Goal: Task Accomplishment & Management: Complete application form

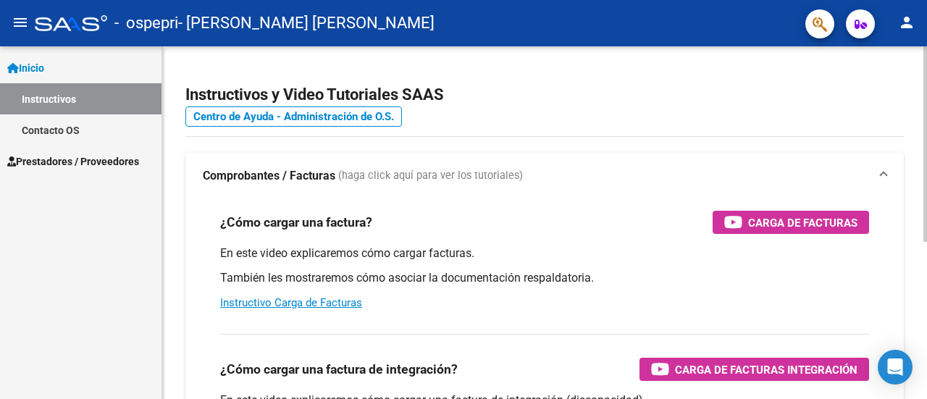
click at [926, 93] on div at bounding box center [926, 144] width 4 height 196
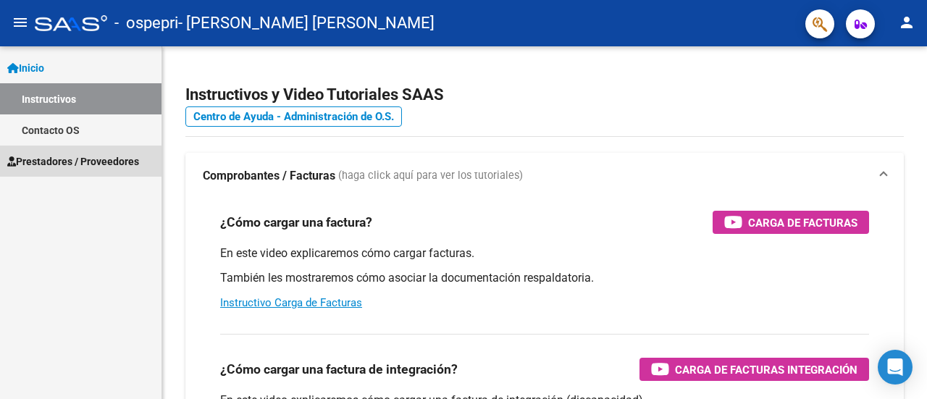
click at [58, 151] on link "Prestadores / Proveedores" at bounding box center [81, 161] width 162 height 31
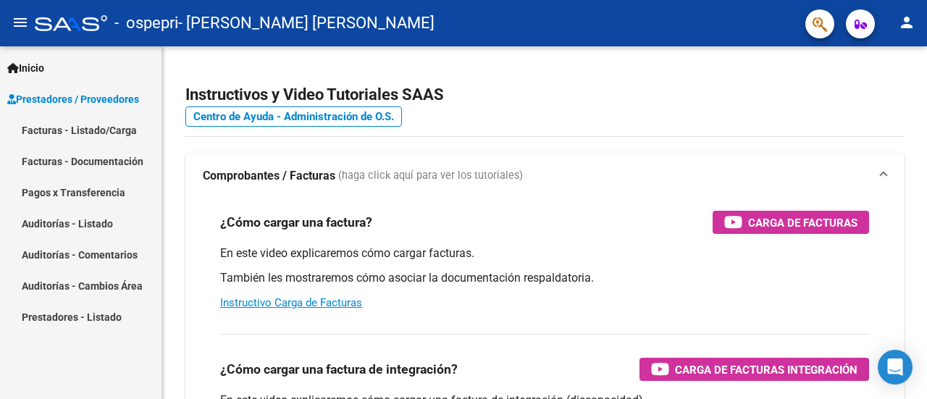
click at [104, 128] on link "Facturas - Listado/Carga" at bounding box center [81, 129] width 162 height 31
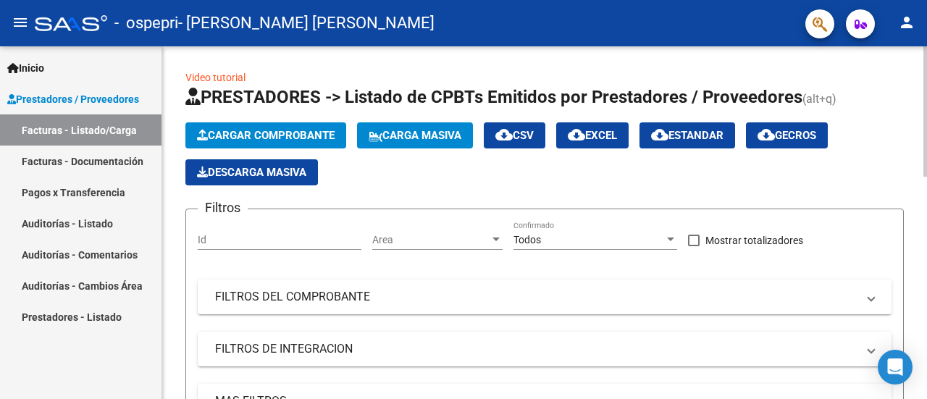
click at [329, 131] on span "Cargar Comprobante" at bounding box center [266, 135] width 138 height 13
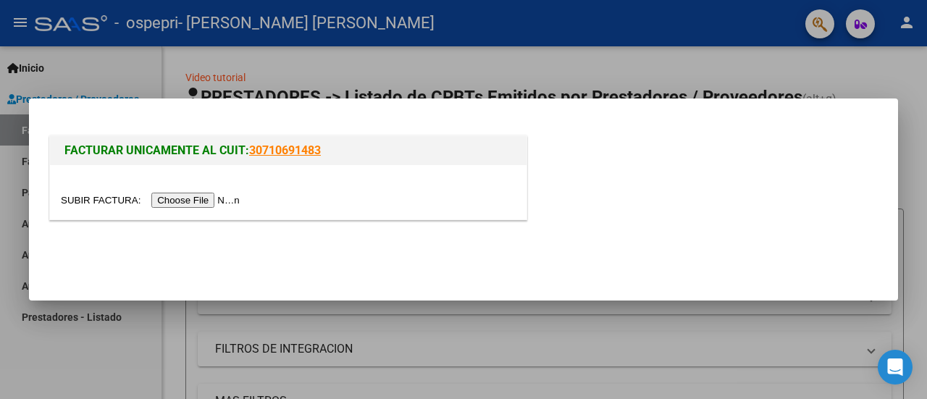
click at [214, 199] on input "file" at bounding box center [152, 200] width 183 height 15
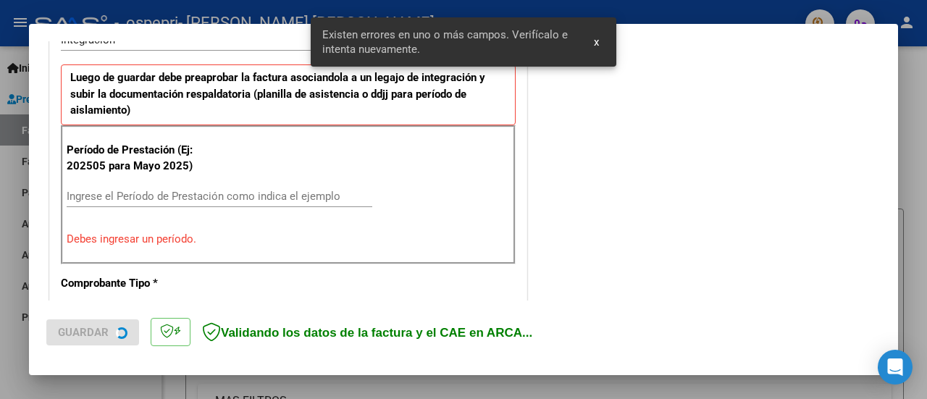
scroll to position [388, 0]
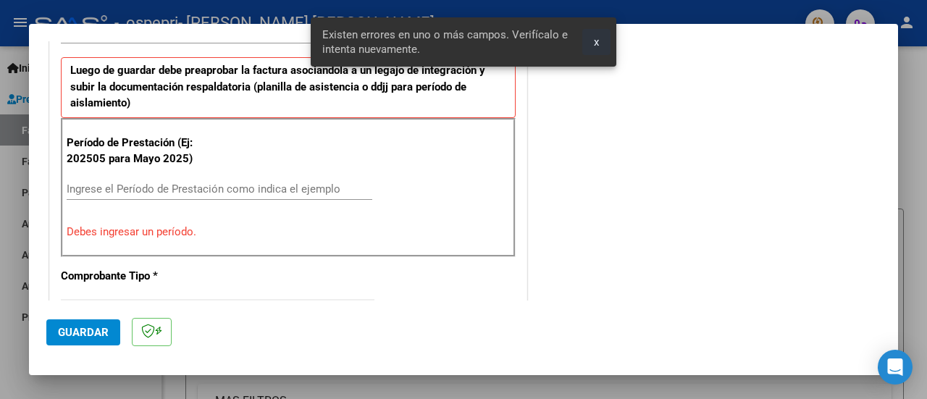
click at [594, 41] on span "x" at bounding box center [596, 42] width 5 height 13
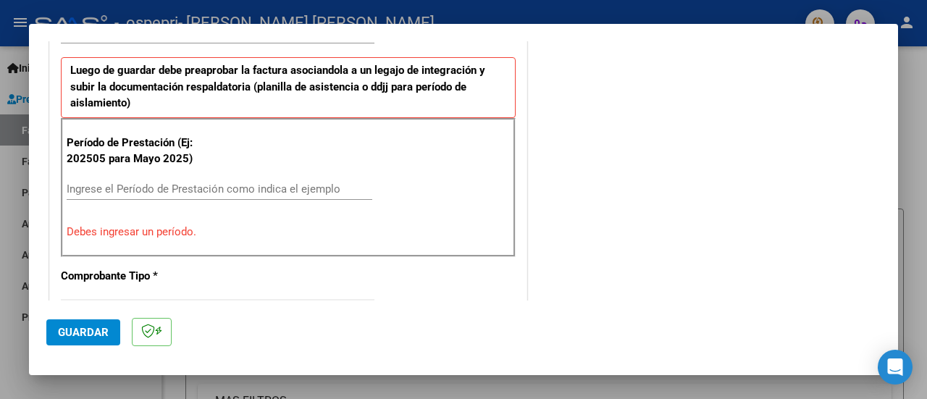
click at [172, 192] on input "Ingrese el Período de Prestación como indica el ejemplo" at bounding box center [220, 189] width 306 height 13
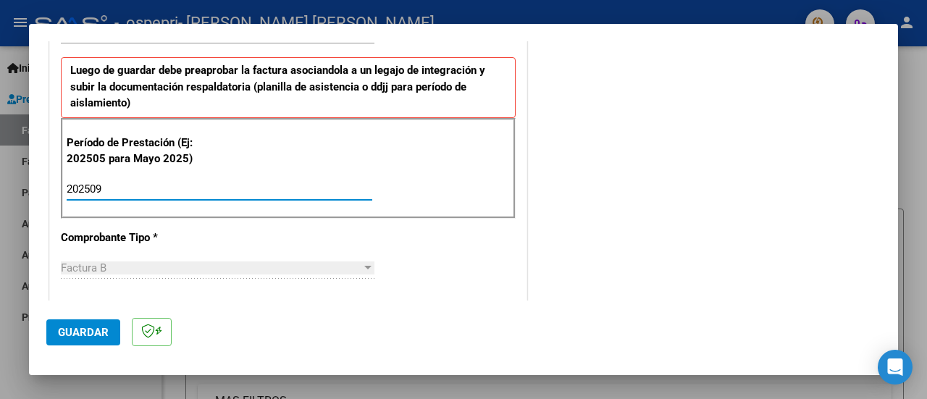
type input "202509"
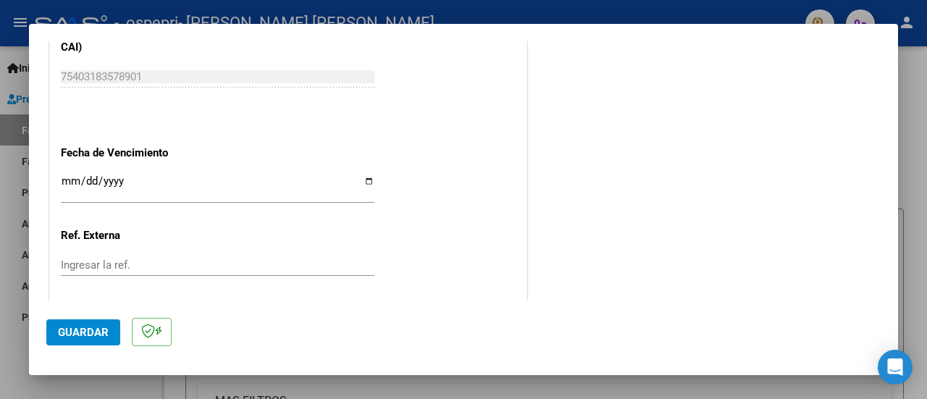
scroll to position [1001, 0]
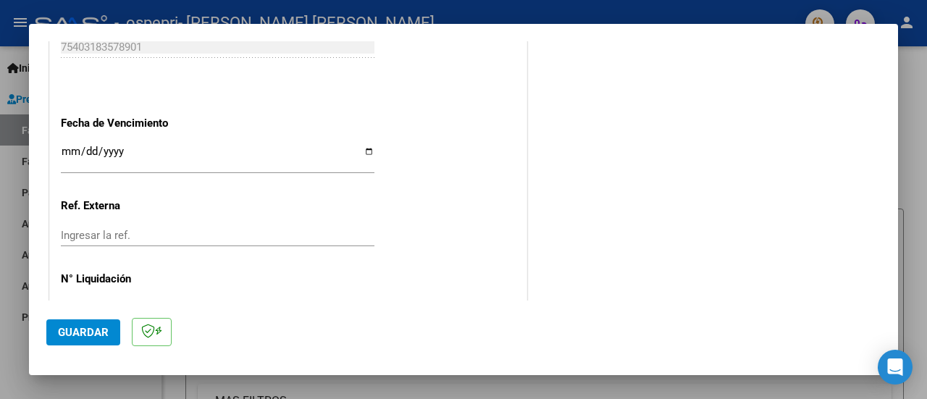
click at [98, 151] on input "Ingresar la fecha" at bounding box center [218, 157] width 314 height 23
click at [65, 150] on input "Ingresar la fecha" at bounding box center [218, 157] width 314 height 23
click at [360, 148] on input "Ingresar la fecha" at bounding box center [218, 157] width 314 height 23
type input "[DATE]"
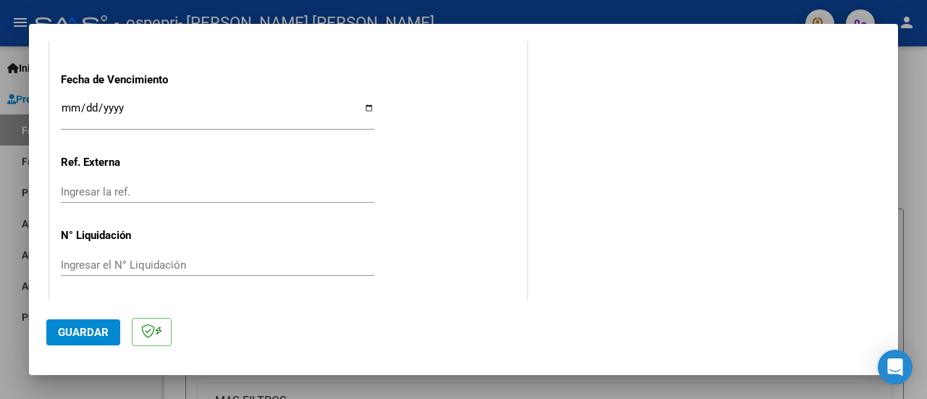
click at [115, 259] on input "Ingresar el N° Liquidación" at bounding box center [218, 265] width 314 height 13
paste input "000278030"
click at [75, 261] on input "000278030" at bounding box center [218, 265] width 314 height 13
type input "0000278030"
click at [90, 335] on span "Guardar" at bounding box center [83, 332] width 51 height 13
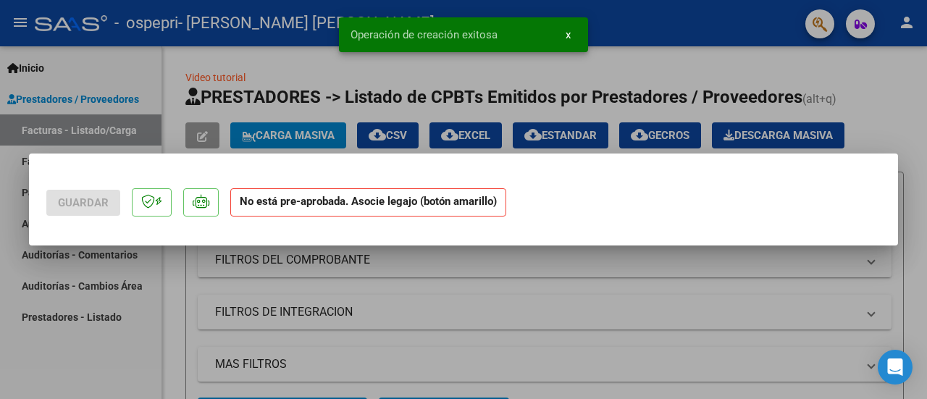
scroll to position [0, 0]
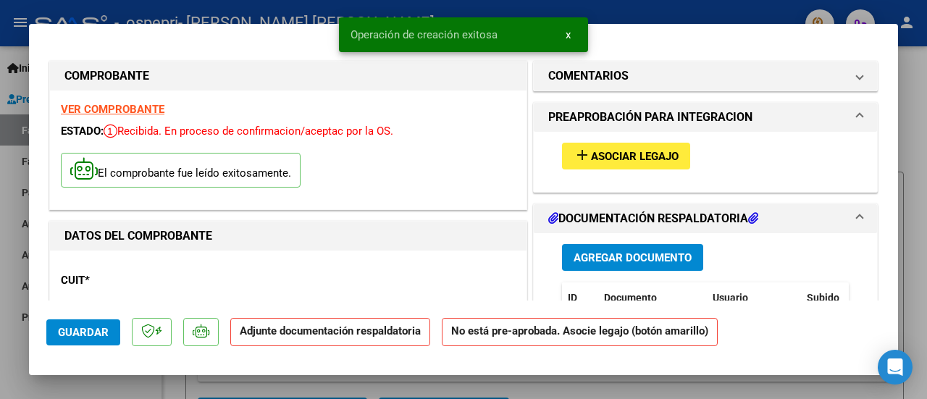
click at [630, 152] on span "Asociar Legajo" at bounding box center [635, 156] width 88 height 13
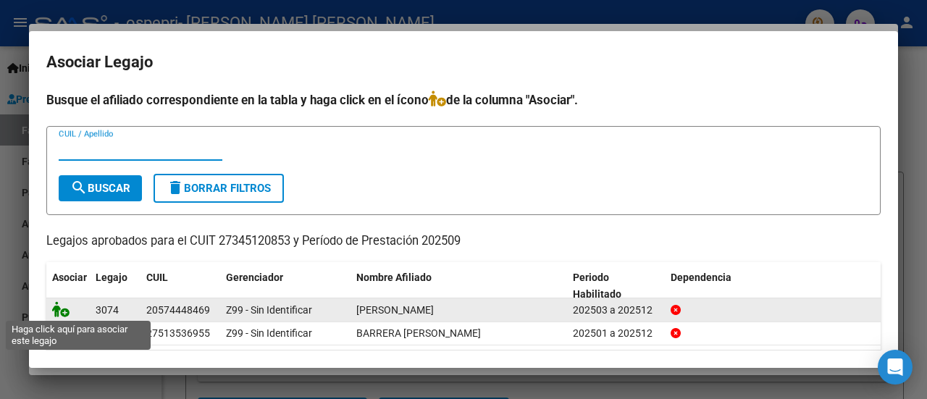
click at [65, 311] on icon at bounding box center [60, 309] width 17 height 16
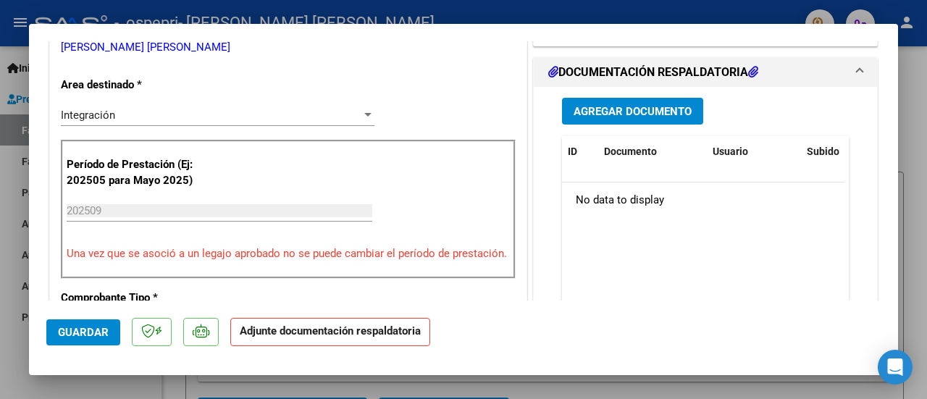
scroll to position [356, 0]
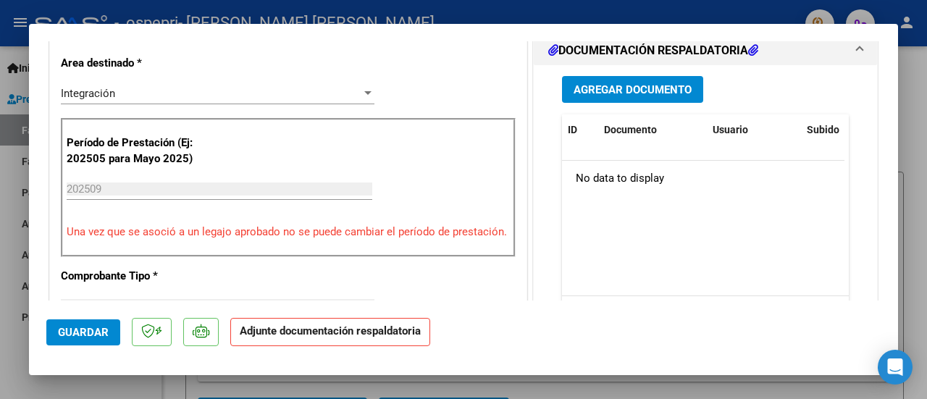
click at [614, 96] on button "Agregar Documento" at bounding box center [632, 89] width 141 height 27
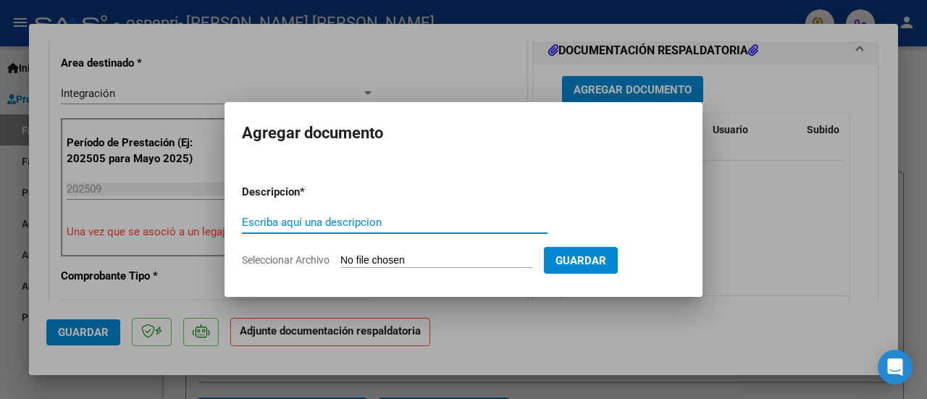
click at [312, 228] on input "Escriba aquí una descripcion" at bounding box center [395, 222] width 306 height 13
type input "asistencia"
click at [488, 259] on input "Seleccionar Archivo" at bounding box center [437, 261] width 192 height 14
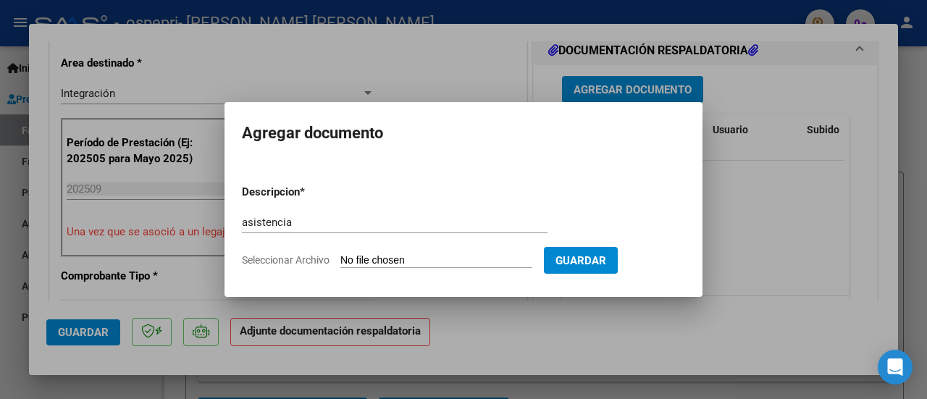
type input "C:\fakepath\asistencia.pdf"
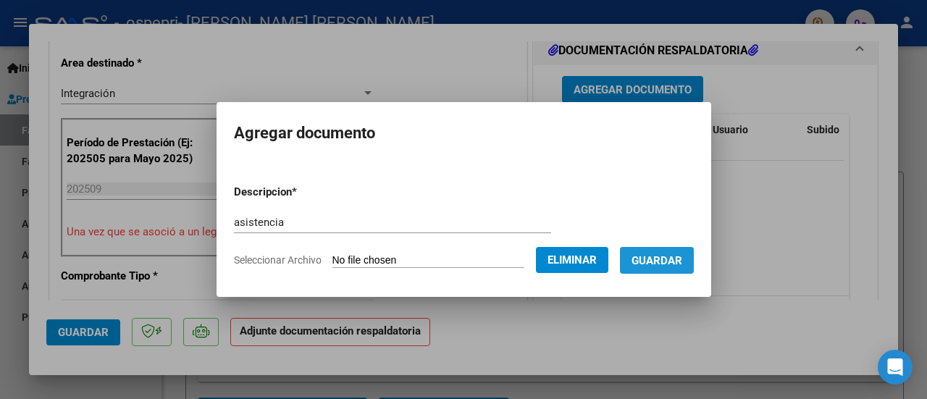
click at [652, 270] on button "Guardar" at bounding box center [657, 260] width 74 height 27
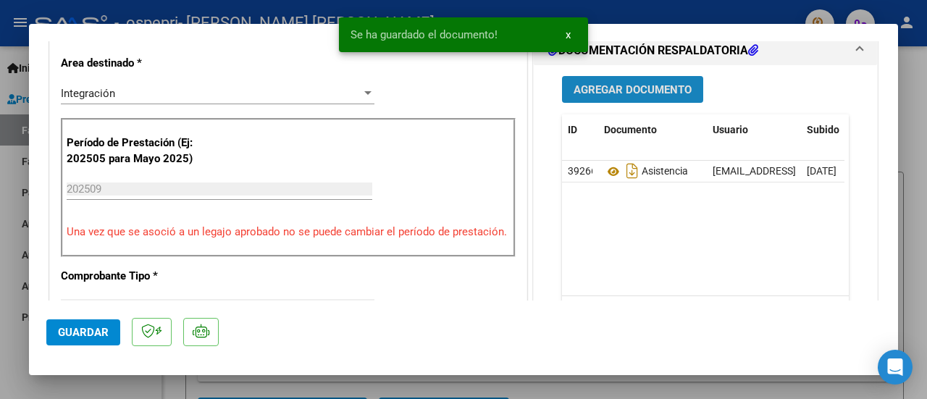
click at [609, 83] on span "Agregar Documento" at bounding box center [633, 89] width 118 height 13
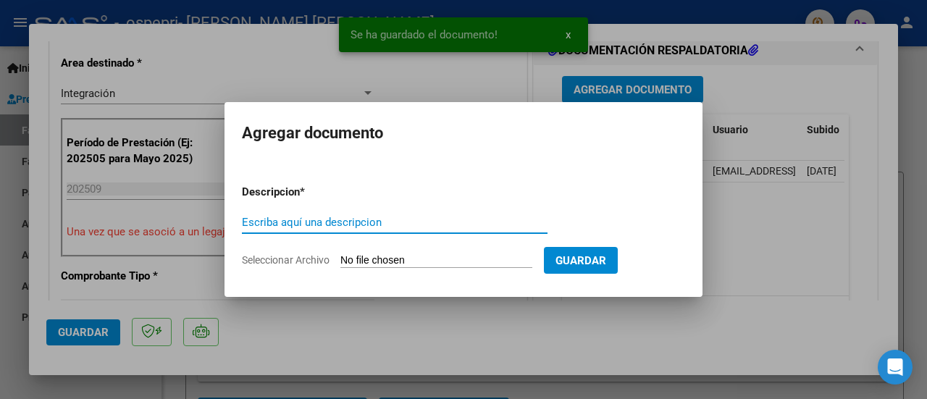
click at [264, 219] on input "Escriba aquí una descripcion" at bounding box center [395, 222] width 306 height 13
type input "k"
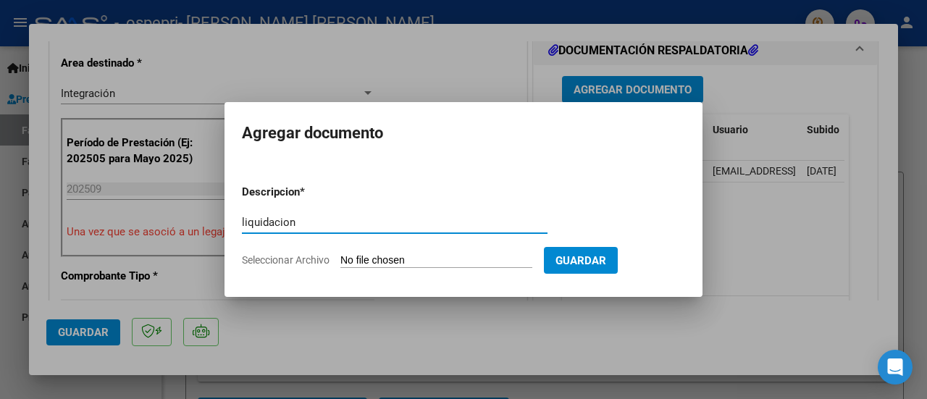
type input "liquidacion"
click at [354, 254] on app-file-uploader "Seleccionar Archivo" at bounding box center [393, 260] width 302 height 13
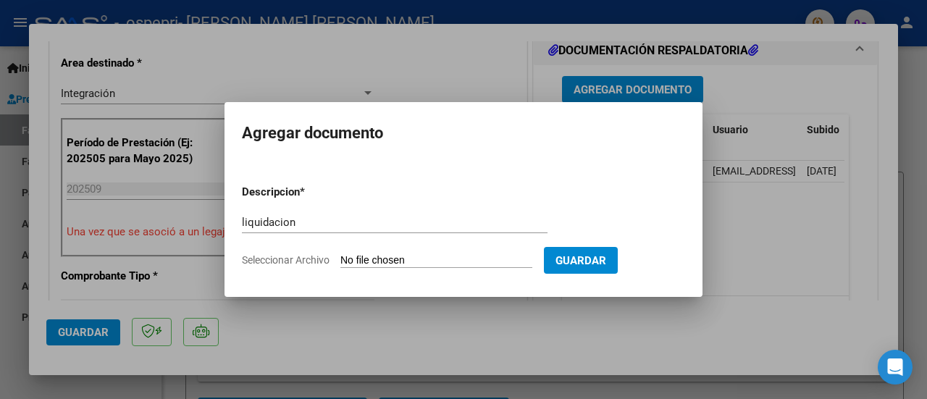
click at [354, 256] on input "Seleccionar Archivo" at bounding box center [437, 261] width 192 height 14
type input "C:\fakepath\apfmimpresionpreliq_alvear.pdf"
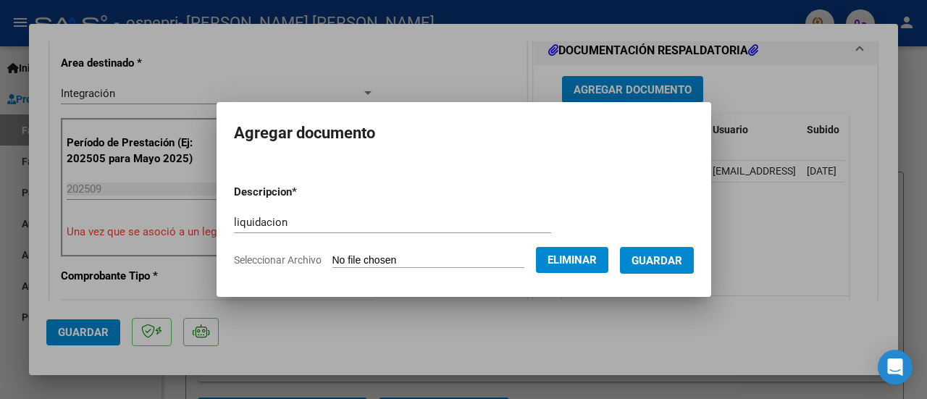
click at [683, 264] on span "Guardar" at bounding box center [657, 260] width 51 height 13
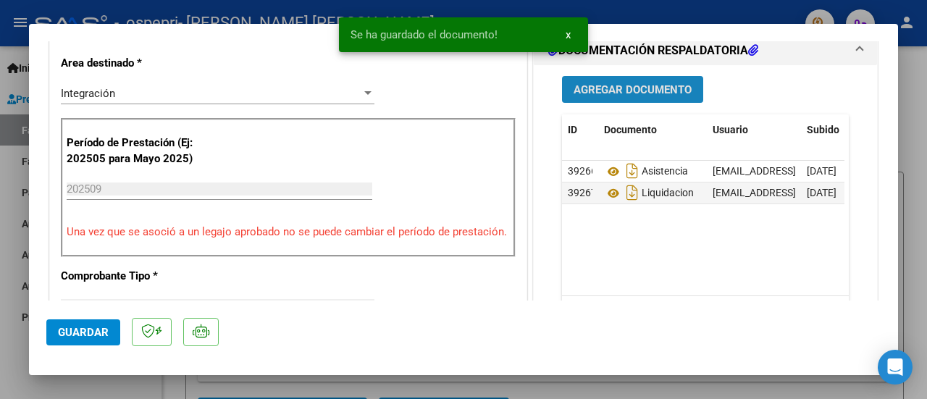
click at [616, 89] on span "Agregar Documento" at bounding box center [633, 89] width 118 height 13
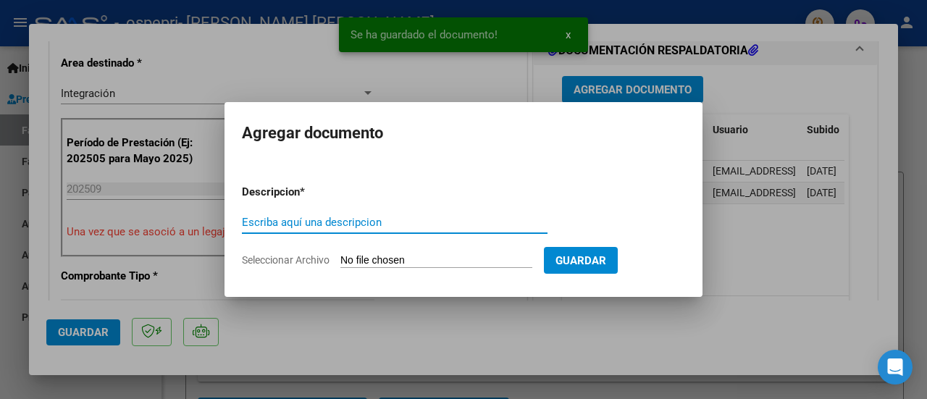
click at [313, 223] on input "Escriba aquí una descripcion" at bounding box center [395, 222] width 306 height 13
type input "comprobante"
click at [346, 264] on input "Seleccionar Archivo" at bounding box center [437, 261] width 192 height 14
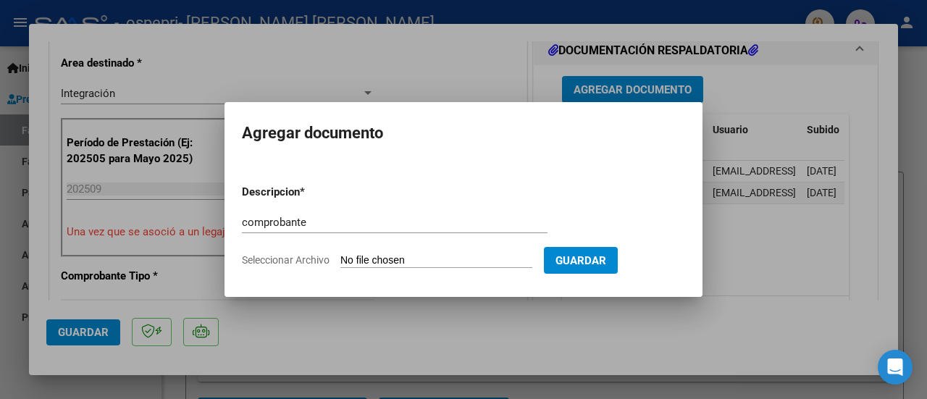
type input "C:\fakepath\27345120853_006_00003_00000522.pdf"
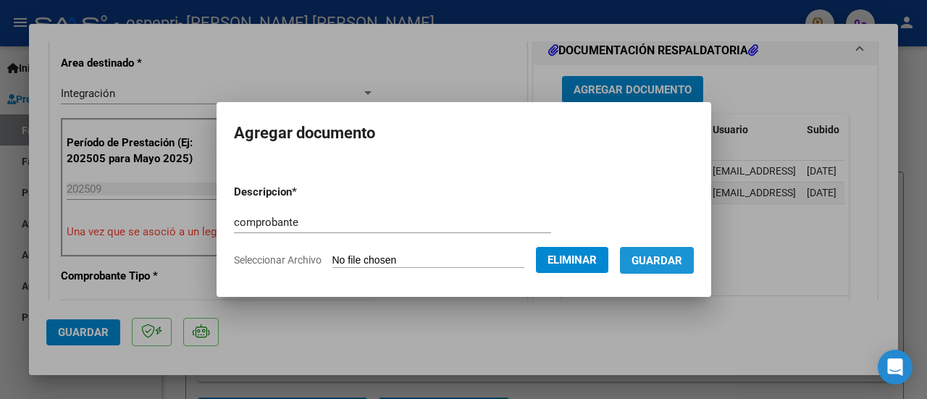
click at [672, 255] on span "Guardar" at bounding box center [657, 260] width 51 height 13
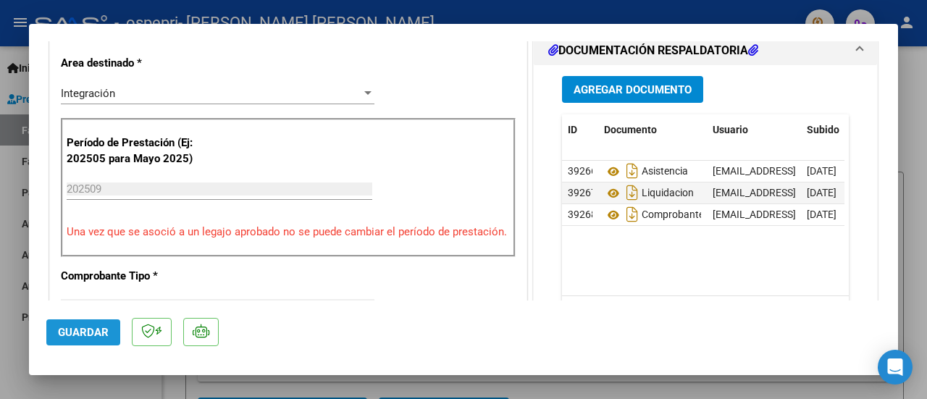
click at [93, 335] on span "Guardar" at bounding box center [83, 332] width 51 height 13
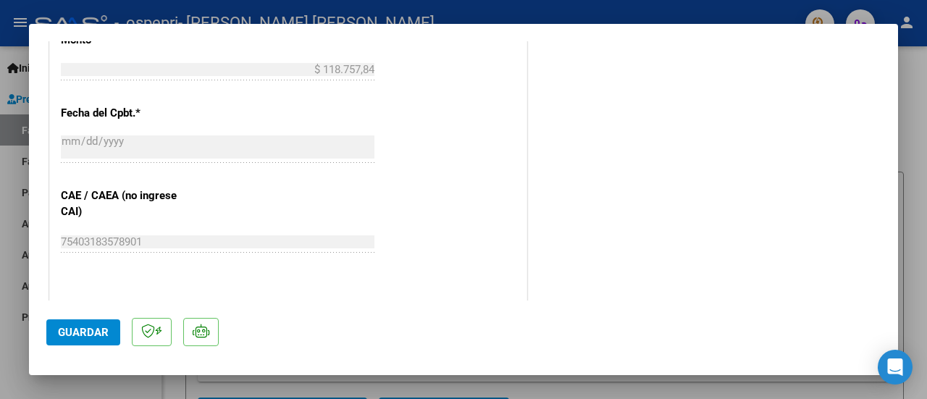
scroll to position [1051, 0]
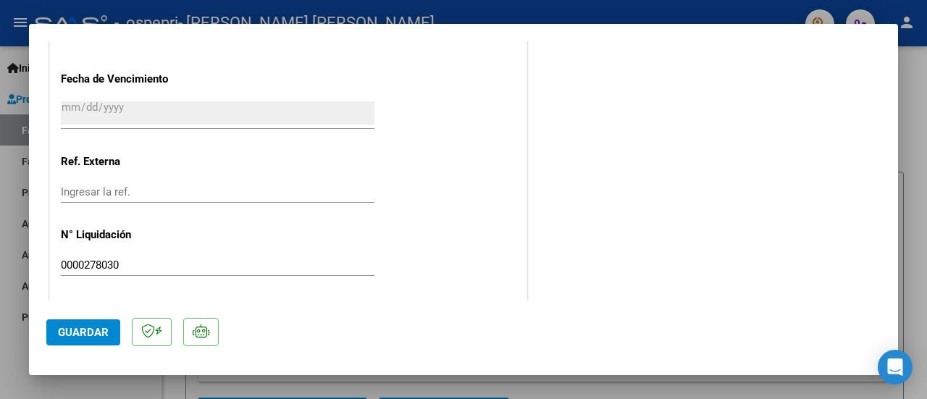
click at [104, 341] on button "Guardar" at bounding box center [83, 333] width 74 height 26
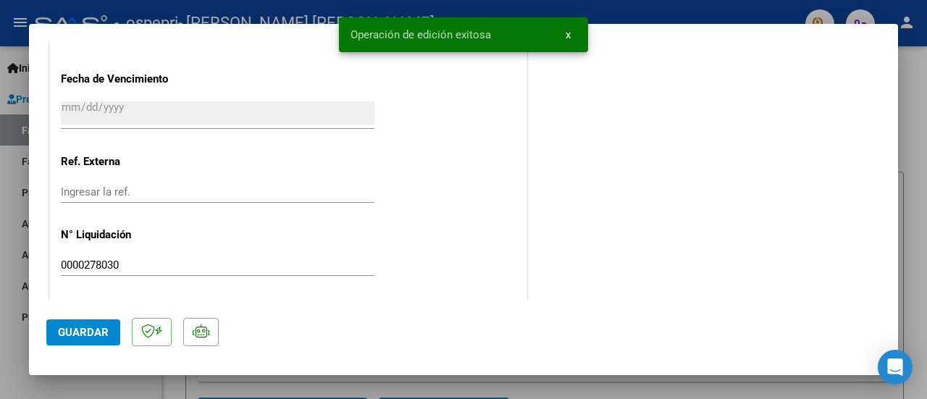
click at [920, 259] on div at bounding box center [463, 199] width 927 height 399
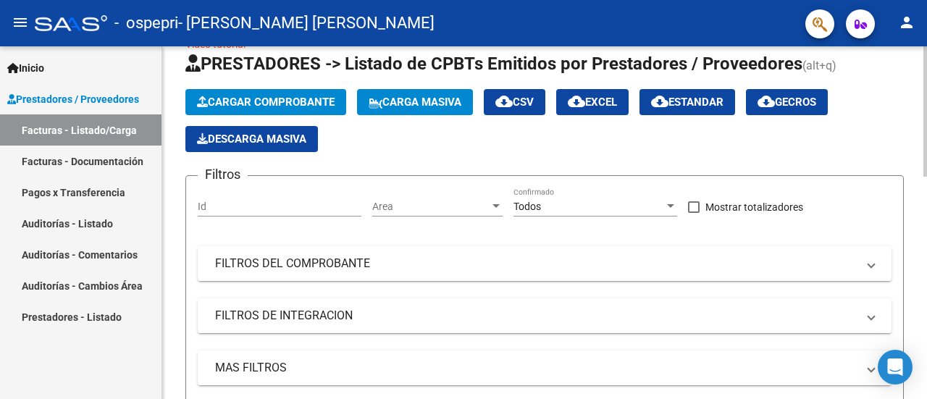
scroll to position [33, 0]
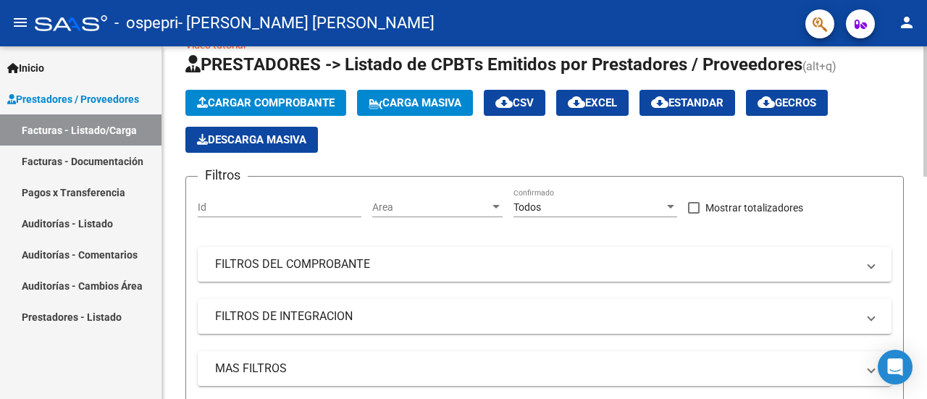
click at [311, 104] on span "Cargar Comprobante" at bounding box center [266, 102] width 138 height 13
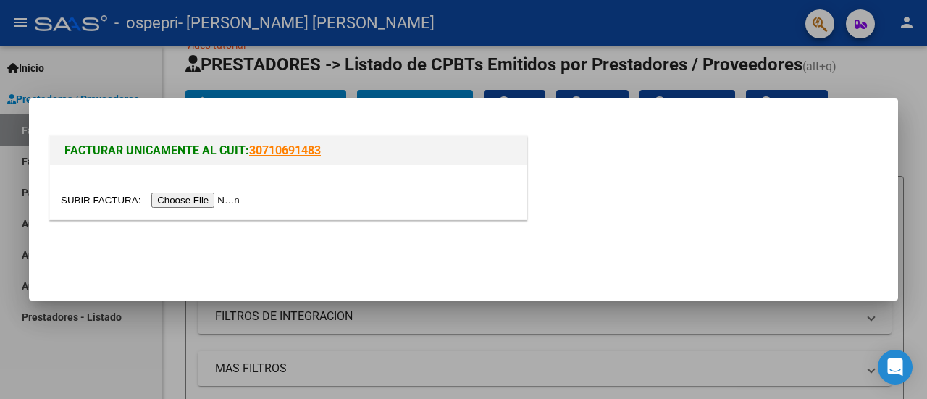
click at [192, 199] on input "file" at bounding box center [152, 200] width 183 height 15
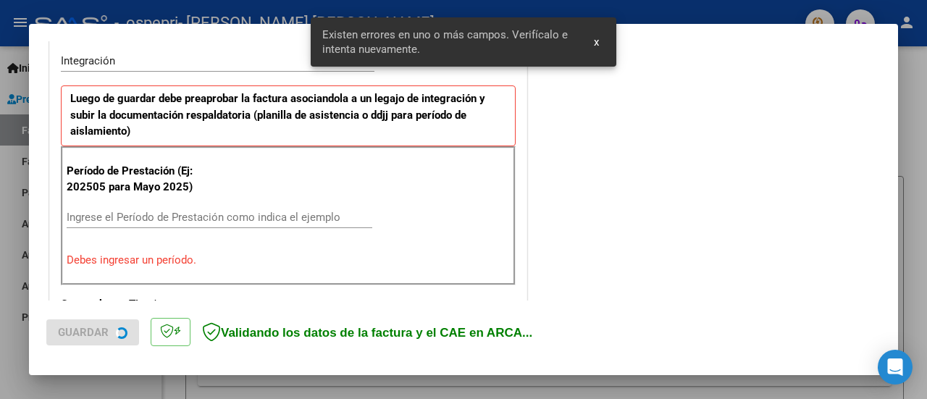
scroll to position [361, 0]
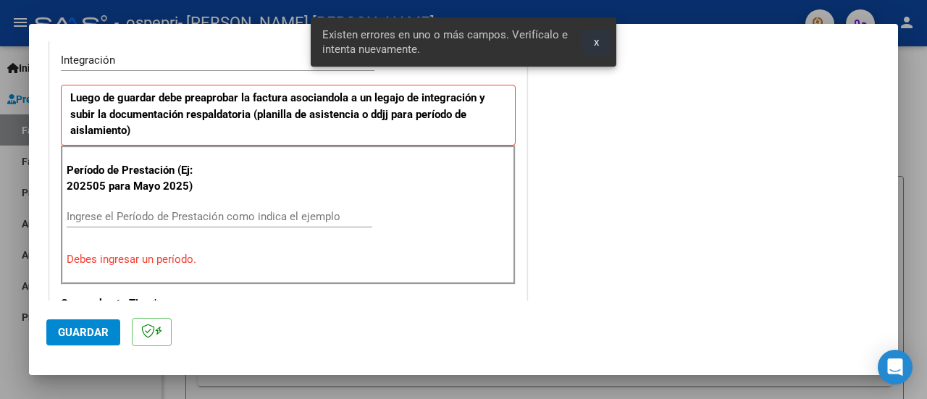
click at [599, 44] on span "x" at bounding box center [596, 42] width 5 height 13
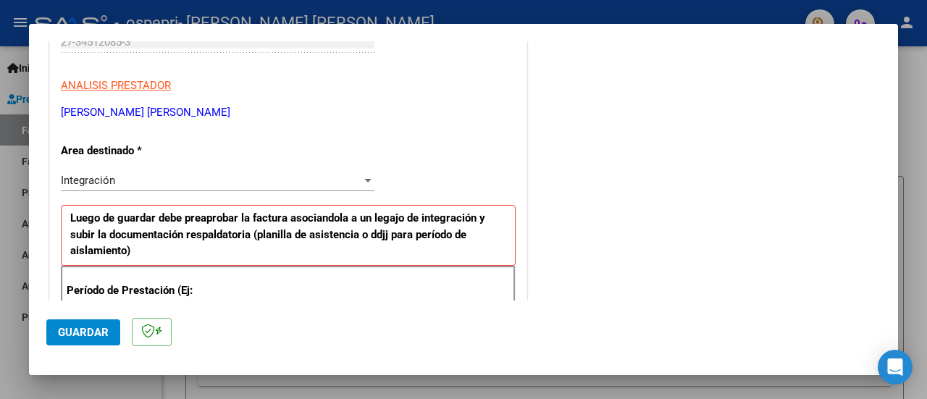
scroll to position [251, 0]
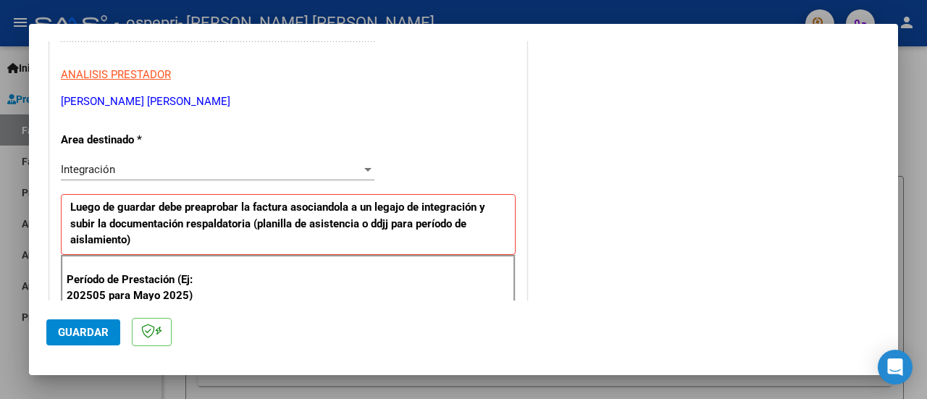
click at [349, 159] on div "Integración Seleccionar Area" at bounding box center [218, 170] width 314 height 22
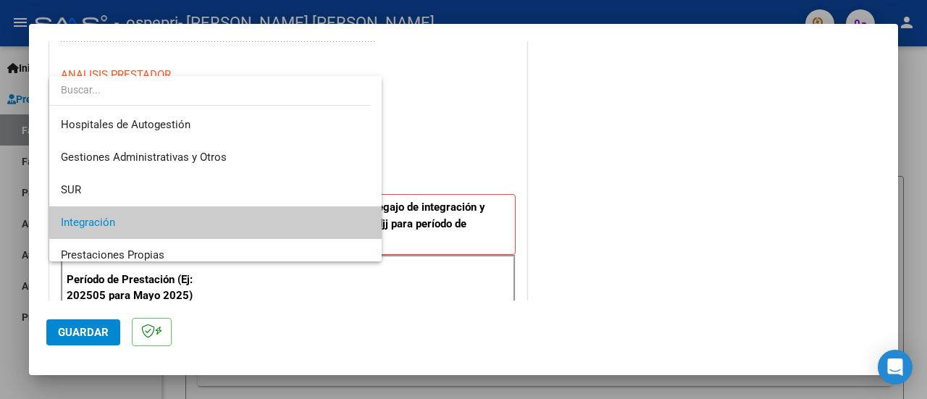
scroll to position [54, 0]
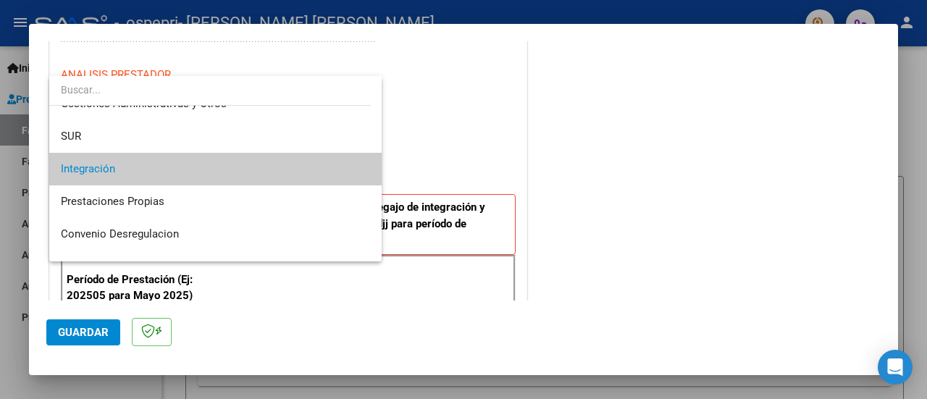
click at [338, 164] on span "Integración" at bounding box center [216, 169] width 310 height 33
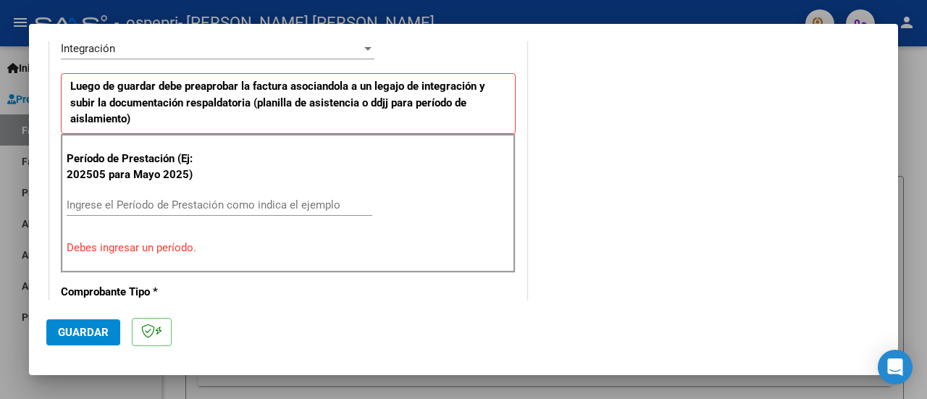
scroll to position [383, 0]
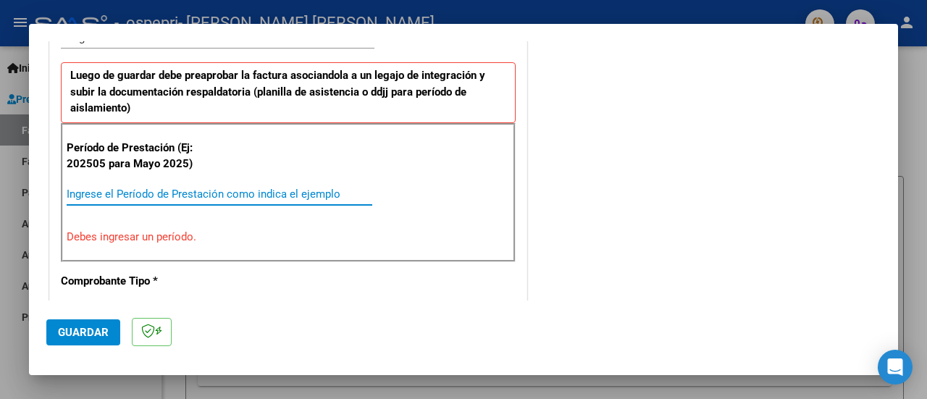
click at [320, 189] on input "Ingrese el Período de Prestación como indica el ejemplo" at bounding box center [220, 194] width 306 height 13
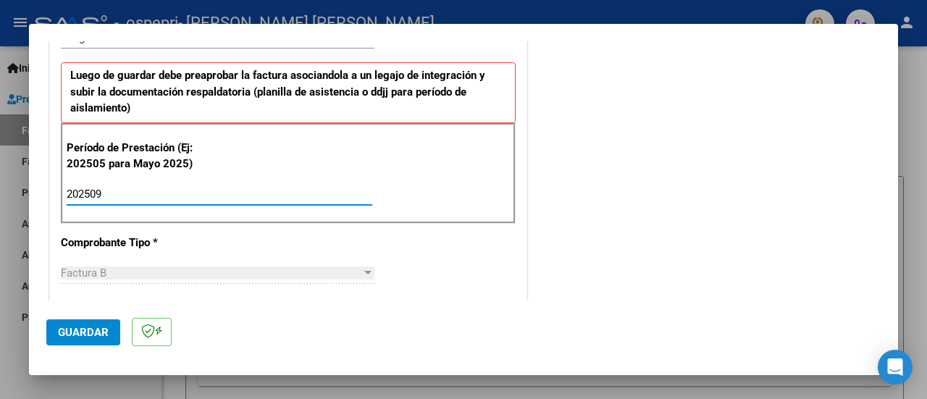
type input "202509"
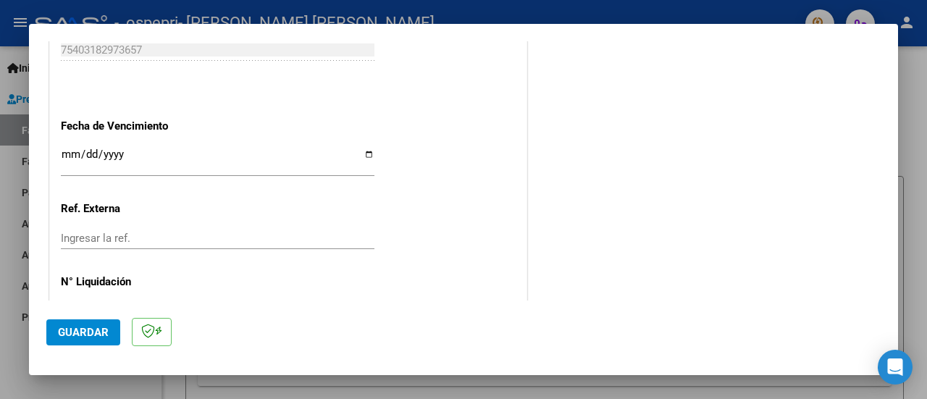
scroll to position [1001, 0]
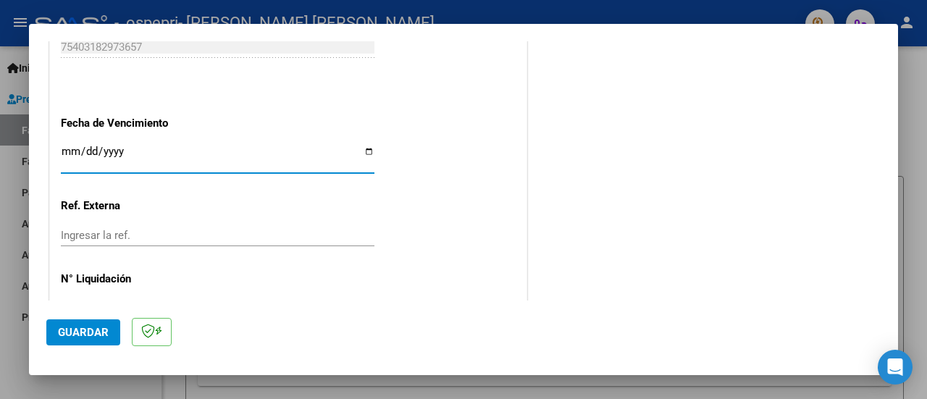
click at [110, 150] on input "Ingresar la fecha" at bounding box center [218, 157] width 314 height 23
click at [370, 147] on input "Ingresar la fecha" at bounding box center [218, 157] width 314 height 23
type input "[DATE]"
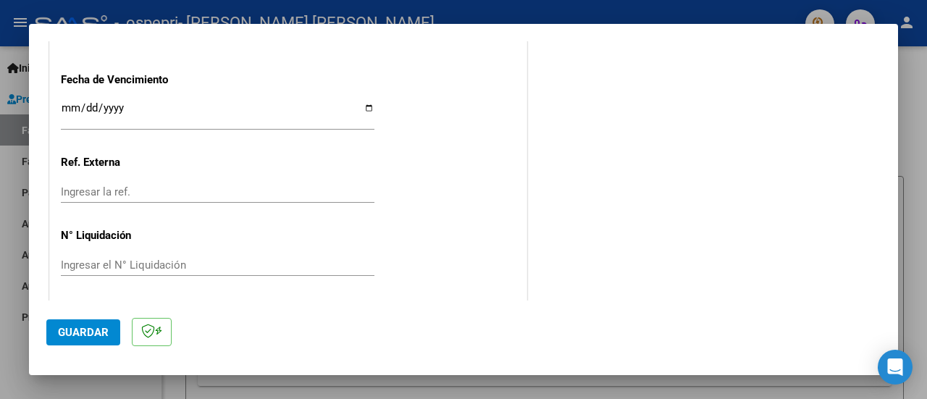
click at [83, 259] on input "Ingresar el N° Liquidación" at bounding box center [218, 265] width 314 height 13
paste input "000278029"
type input "0000278029"
click at [75, 337] on span "Guardar" at bounding box center [83, 332] width 51 height 13
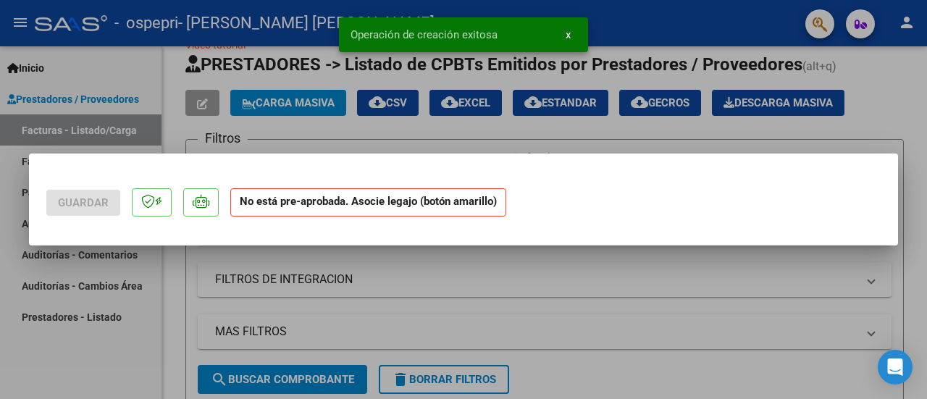
scroll to position [0, 0]
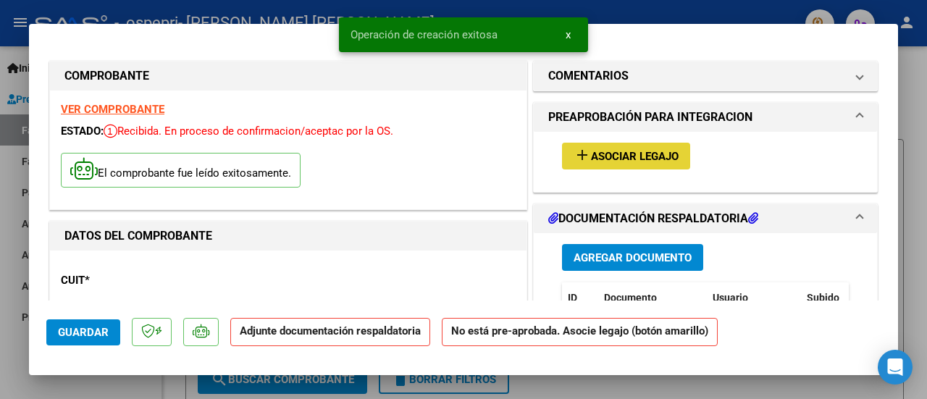
click at [627, 158] on span "Asociar Legajo" at bounding box center [635, 156] width 88 height 13
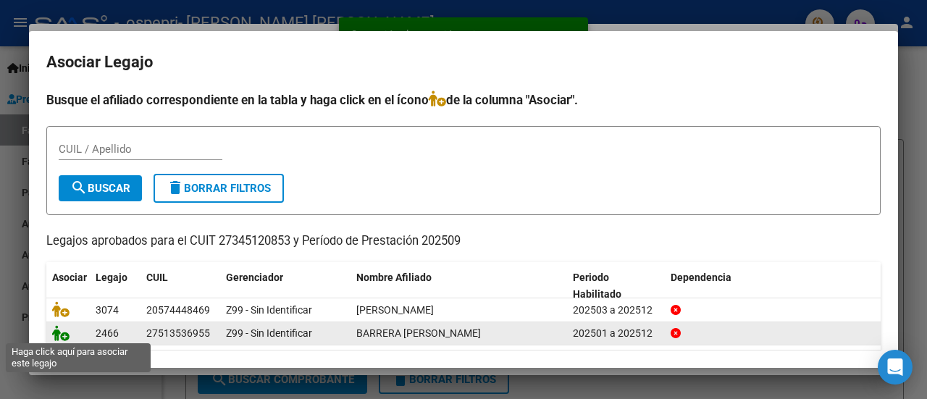
click at [65, 333] on icon at bounding box center [60, 333] width 17 height 16
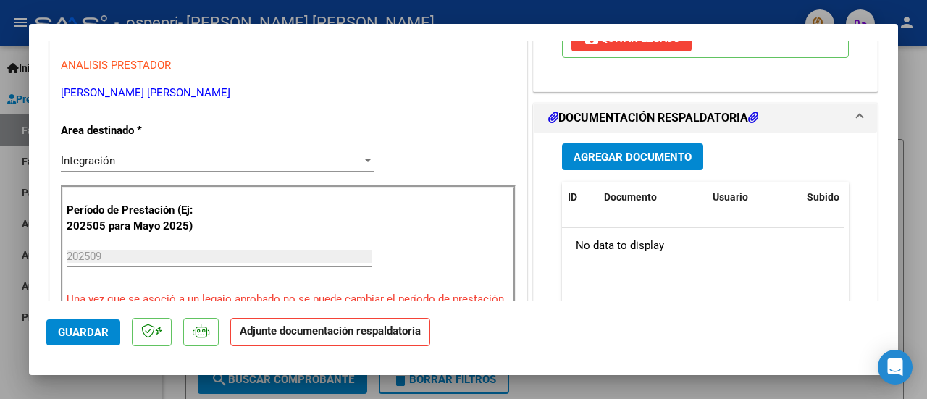
scroll to position [315, 0]
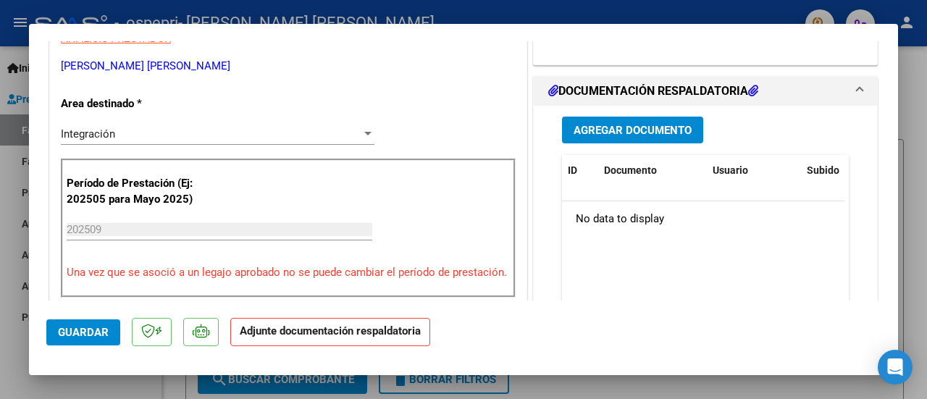
click at [672, 130] on span "Agregar Documento" at bounding box center [633, 130] width 118 height 13
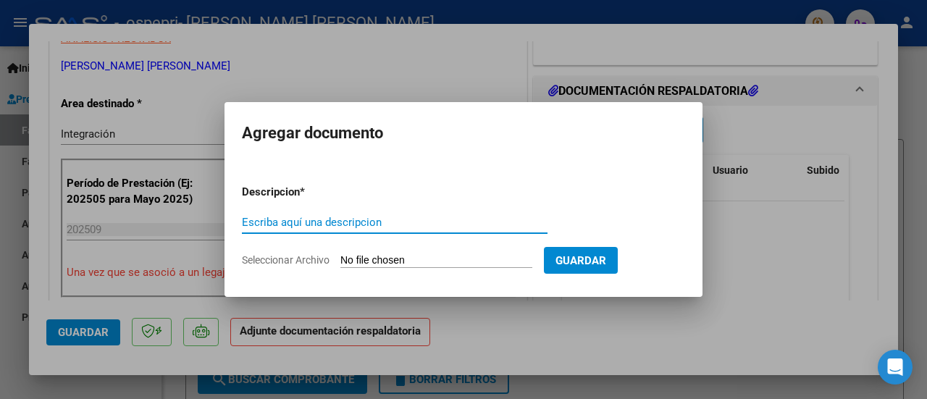
click at [305, 221] on input "Escriba aquí una descripcion" at bounding box center [395, 222] width 306 height 13
type input "asistencia"
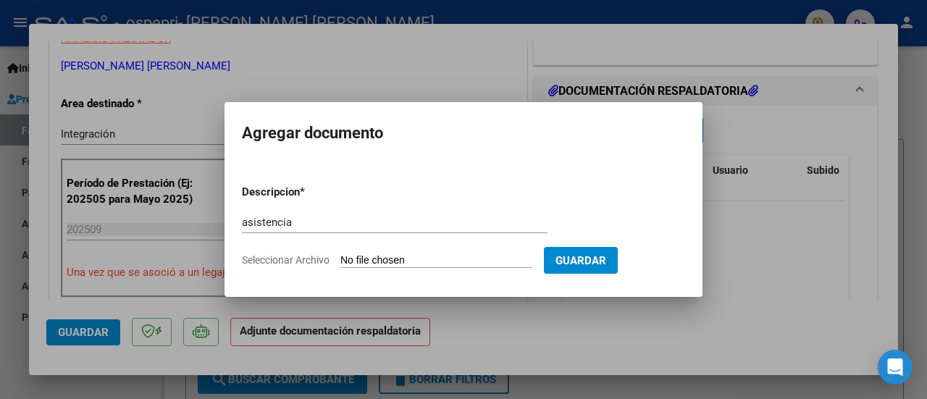
click at [346, 257] on input "Seleccionar Archivo" at bounding box center [437, 261] width 192 height 14
type input "C:\fakepath\asistencia.pdf"
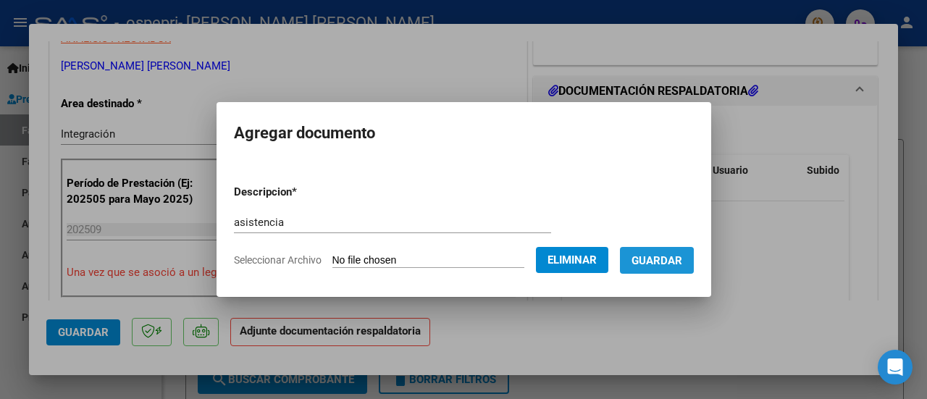
click at [668, 261] on span "Guardar" at bounding box center [657, 260] width 51 height 13
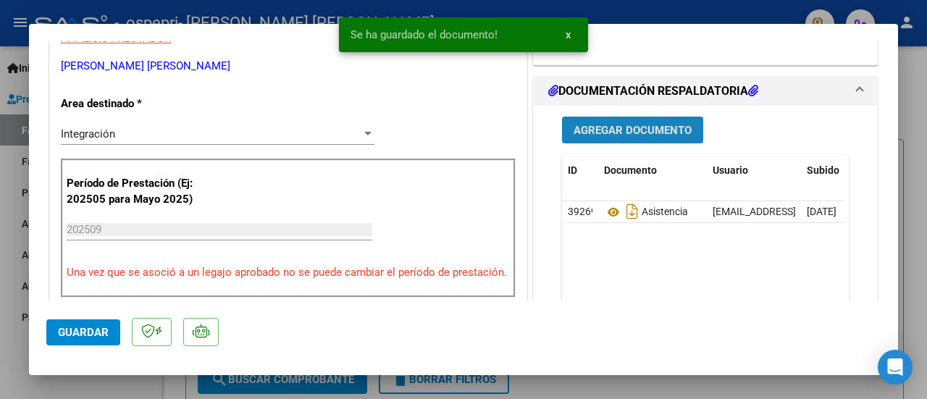
click at [616, 130] on span "Agregar Documento" at bounding box center [633, 130] width 118 height 13
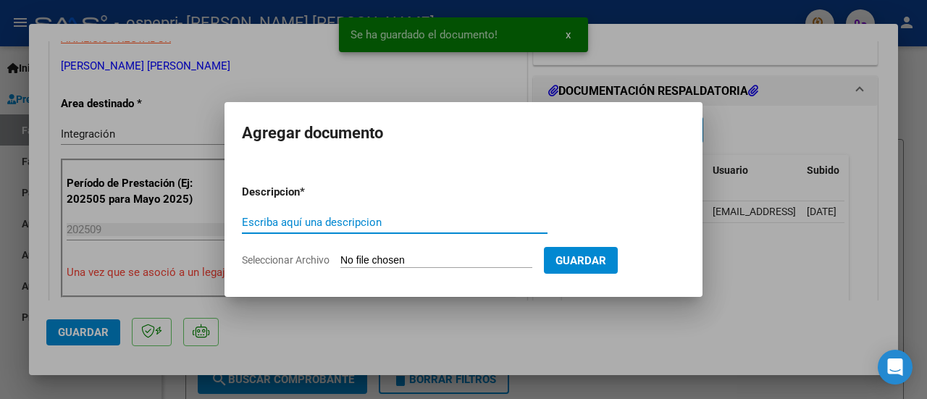
click at [343, 217] on input "Escriba aquí una descripcion" at bounding box center [395, 222] width 306 height 13
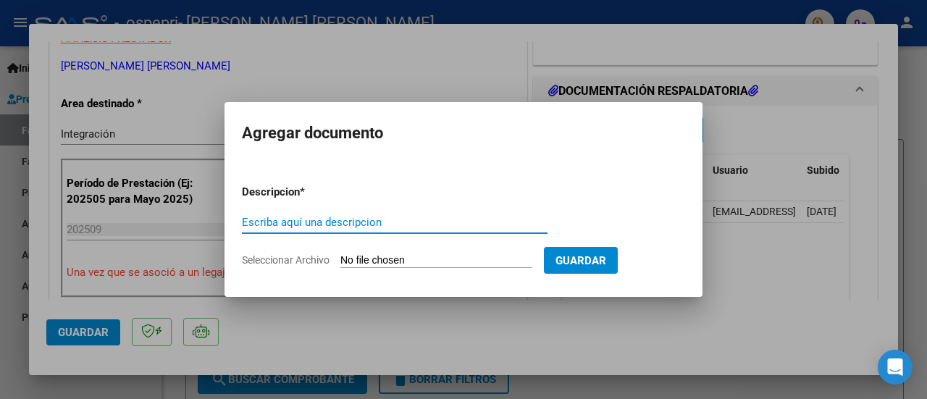
type input "s"
type input "comprobante"
click at [349, 254] on input "Seleccionar Archivo" at bounding box center [437, 261] width 192 height 14
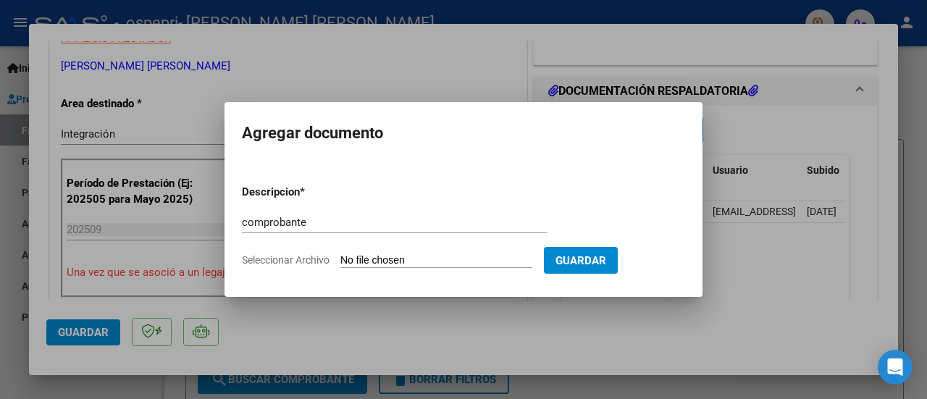
type input "C:\fakepath\27345120853_006_00003_00000521.pdf"
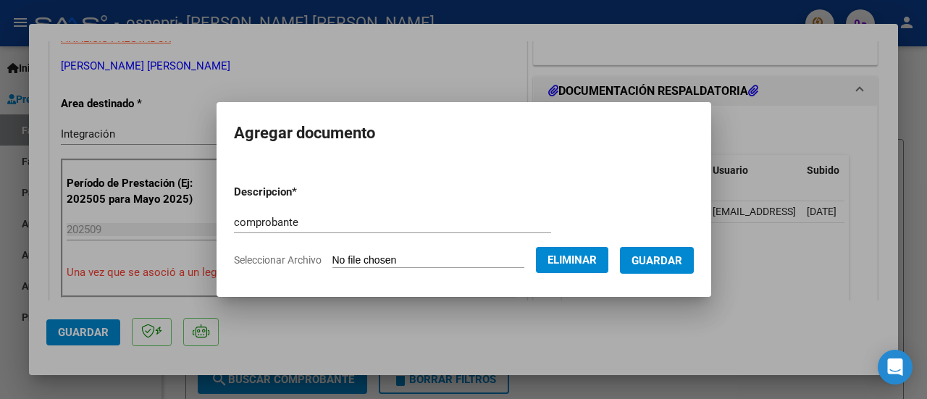
click at [651, 261] on span "Guardar" at bounding box center [657, 260] width 51 height 13
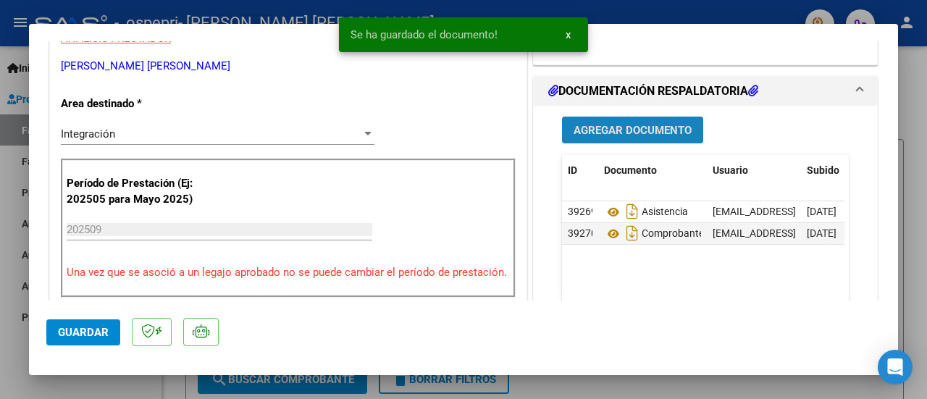
click at [590, 137] on button "Agregar Documento" at bounding box center [632, 130] width 141 height 27
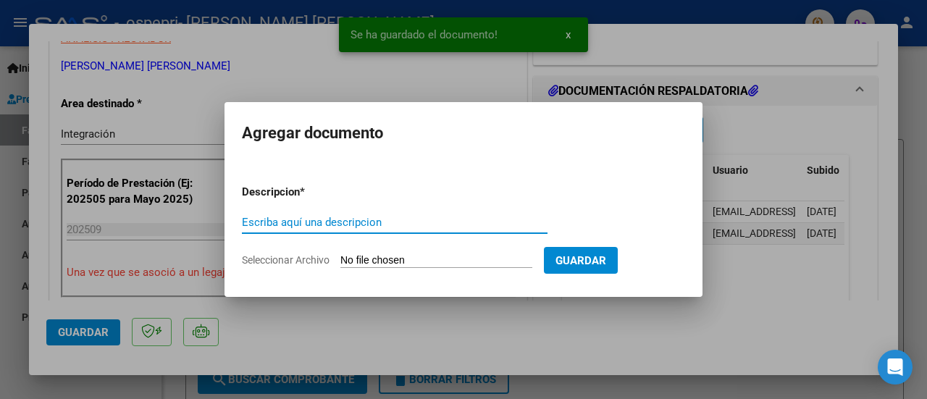
click at [312, 222] on input "Escriba aquí una descripcion" at bounding box center [395, 222] width 306 height 13
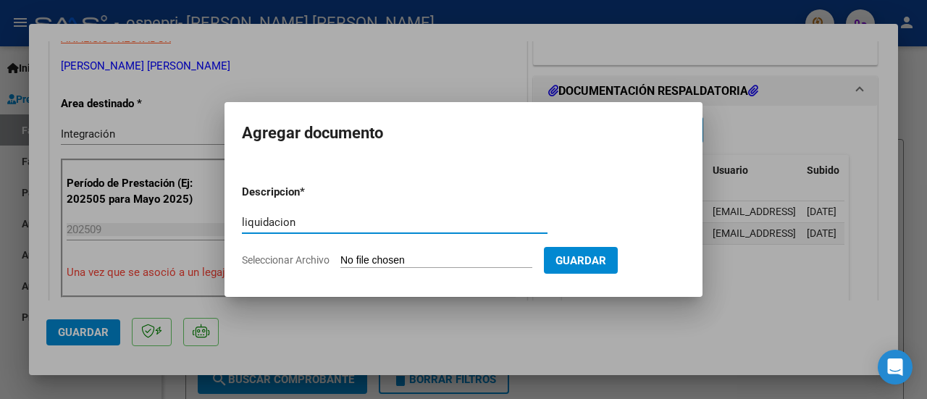
type input "liquidacion"
click at [343, 254] on input "Seleccionar Archivo" at bounding box center [437, 261] width 192 height 14
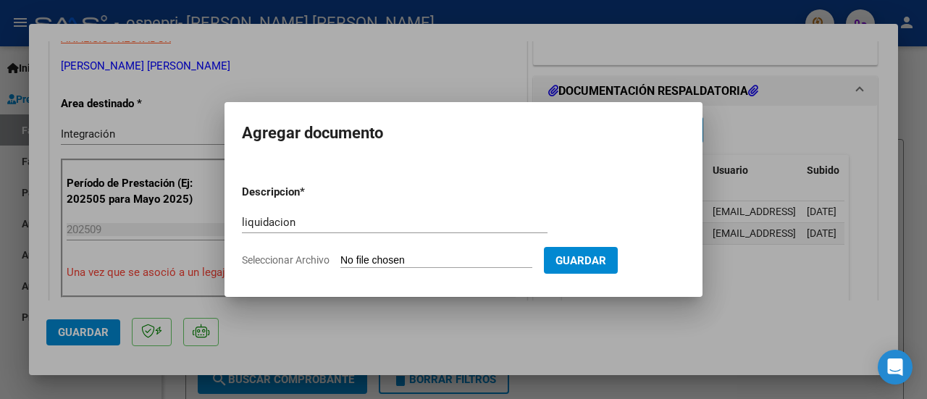
type input "C:\fakepath\apfmimpresionpreliq_barrera-.pdf"
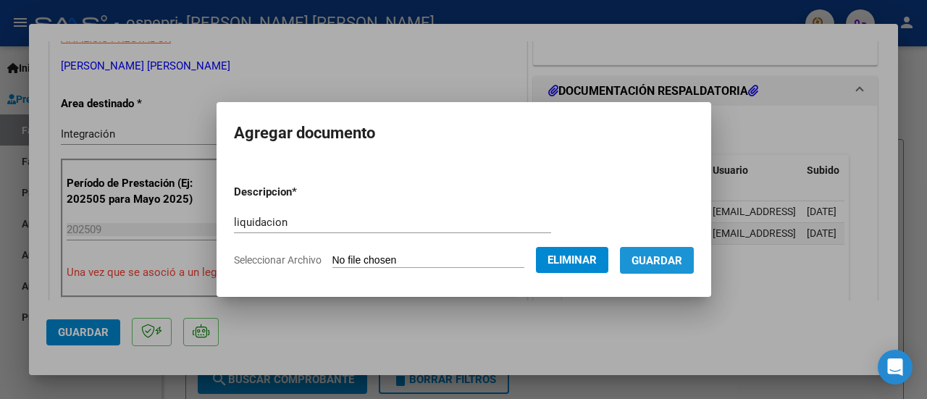
click at [662, 264] on span "Guardar" at bounding box center [657, 260] width 51 height 13
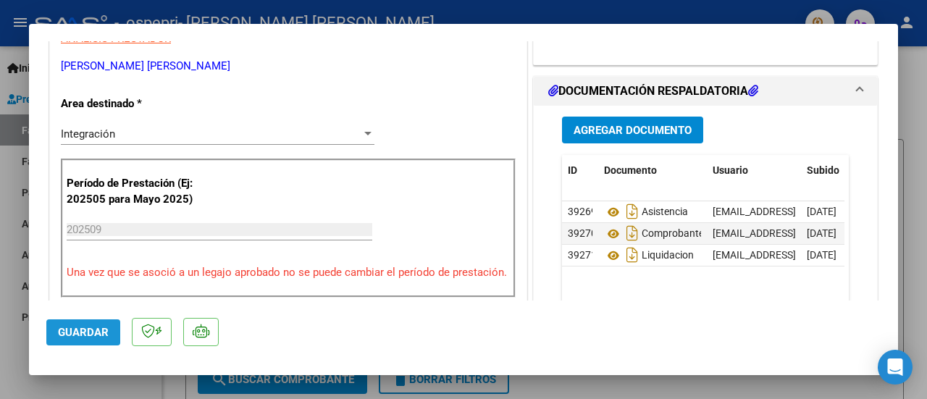
click at [67, 326] on span "Guardar" at bounding box center [83, 332] width 51 height 13
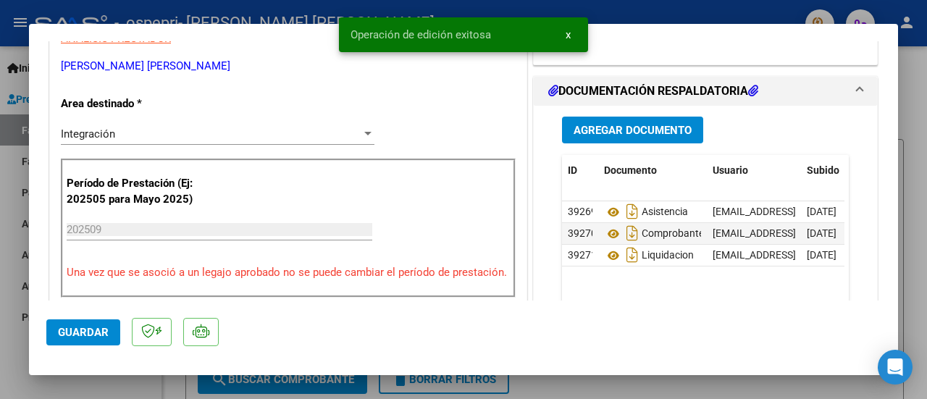
click at [906, 124] on div at bounding box center [463, 199] width 927 height 399
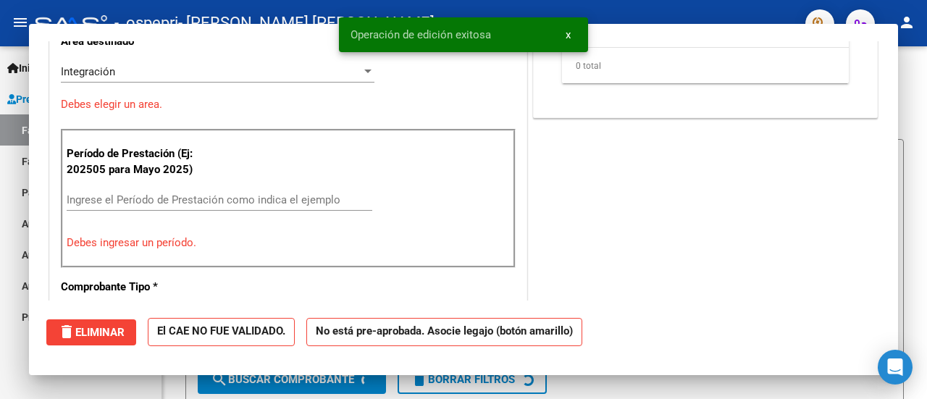
scroll to position [0, 0]
